Goal: Information Seeking & Learning: Learn about a topic

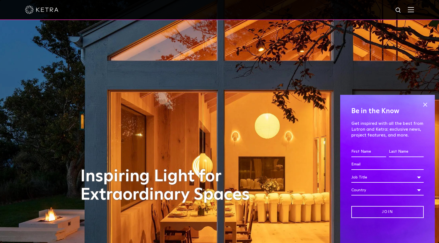
drag, startPoint x: 56, startPoint y: 9, endPoint x: 124, endPoint y: 6, distance: 68.3
click at [56, 9] on img at bounding box center [41, 10] width 33 height 8
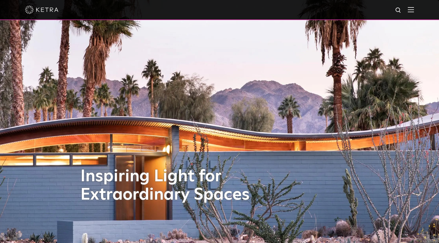
click at [185, 17] on div at bounding box center [219, 9] width 389 height 19
click at [413, 12] on img at bounding box center [411, 9] width 6 height 5
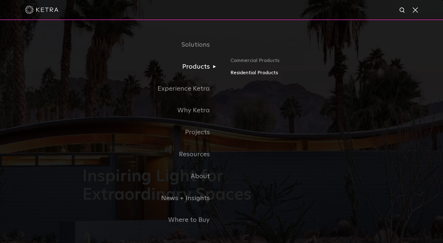
drag, startPoint x: 267, startPoint y: 76, endPoint x: 292, endPoint y: 83, distance: 26.3
click at [0, 0] on link "Residential Products" at bounding box center [0, 0] width 0 height 0
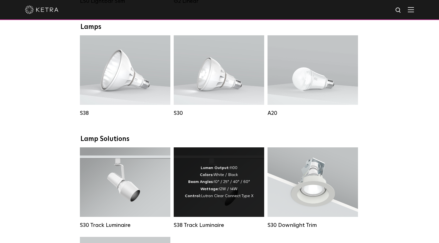
scroll to position [319, 0]
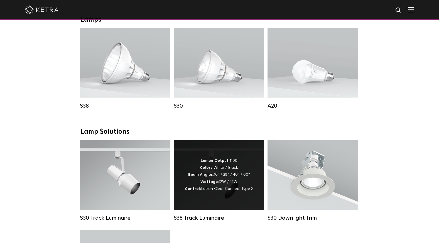
click at [235, 172] on div "Lumen Output: 1100 Colors: White / Black Beam Angles: 10° / 25° / 40° / 60° Wat…" at bounding box center [219, 174] width 68 height 35
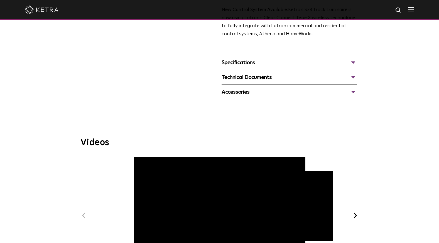
scroll to position [204, 0]
click at [266, 73] on div "Technical Documents" at bounding box center [288, 77] width 135 height 9
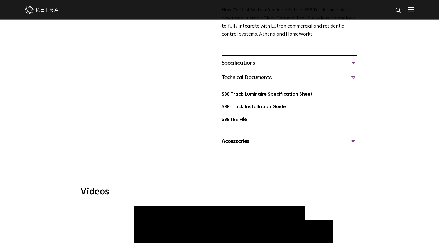
click at [281, 73] on div "Technical Documents" at bounding box center [288, 77] width 135 height 9
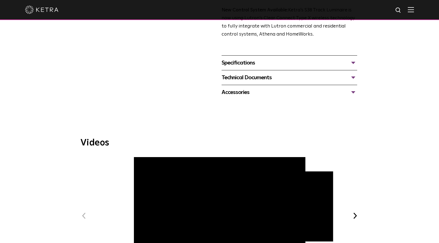
click at [285, 88] on div "Accessories" at bounding box center [288, 92] width 135 height 9
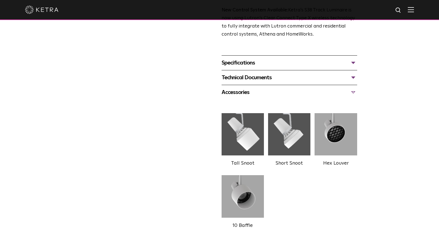
click at [285, 88] on div "Accessories" at bounding box center [288, 92] width 135 height 9
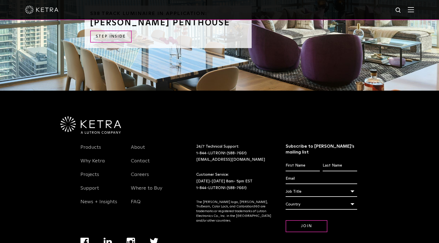
scroll to position [620, 0]
